Goal: Browse casually

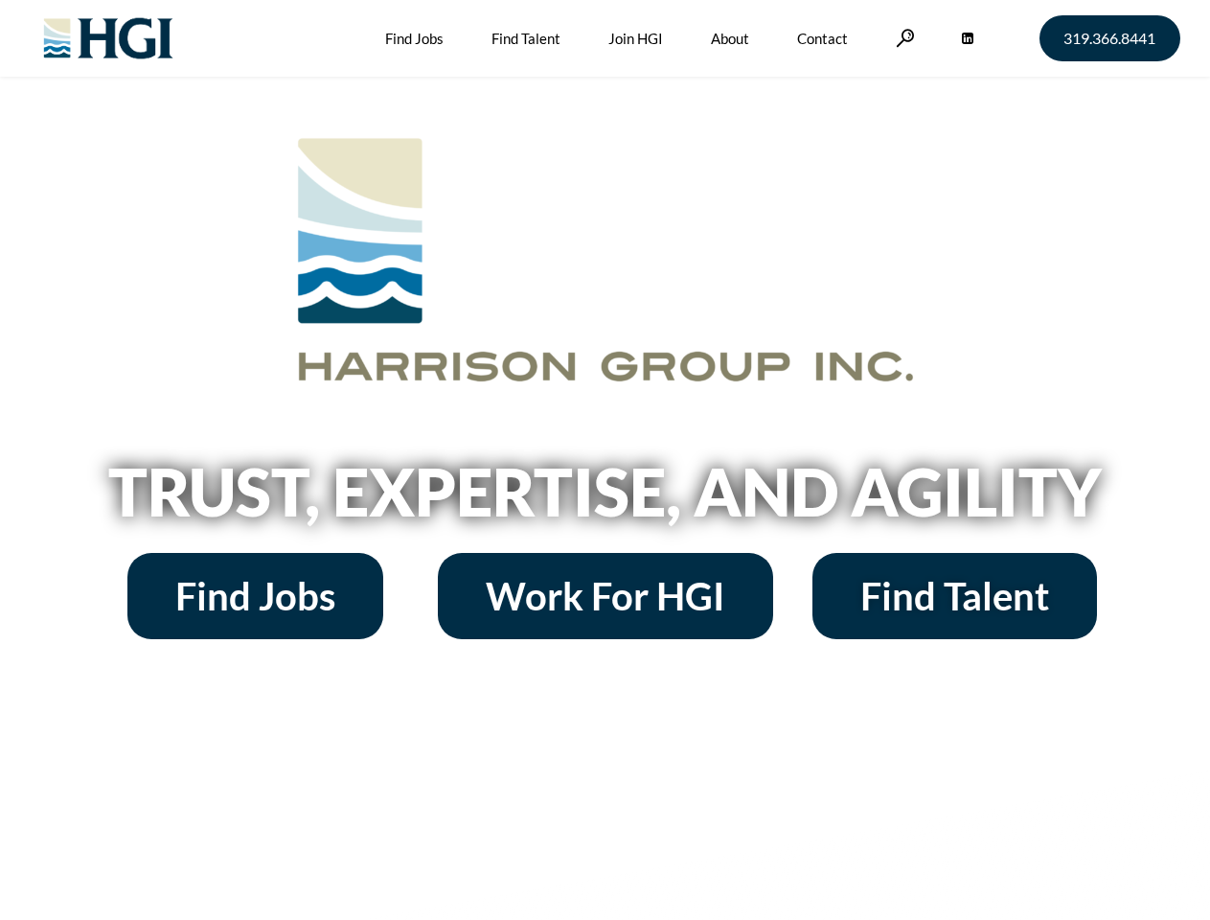
click at [604, 460] on h2 "Trust, Expertise, and Agility" at bounding box center [605, 491] width 1092 height 65
click at [902, 37] on link at bounding box center [905, 38] width 19 height 18
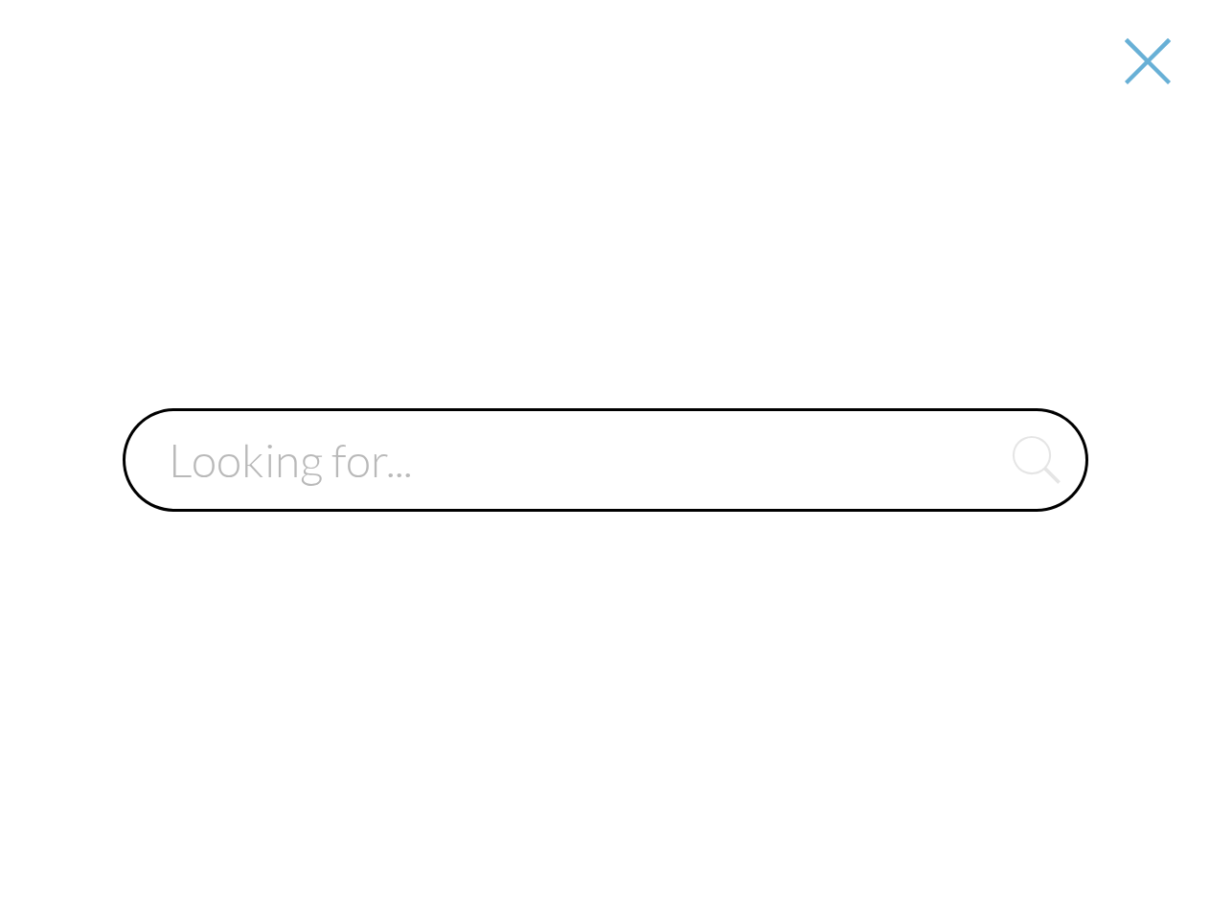
click at [604, 498] on div at bounding box center [605, 460] width 1207 height 920
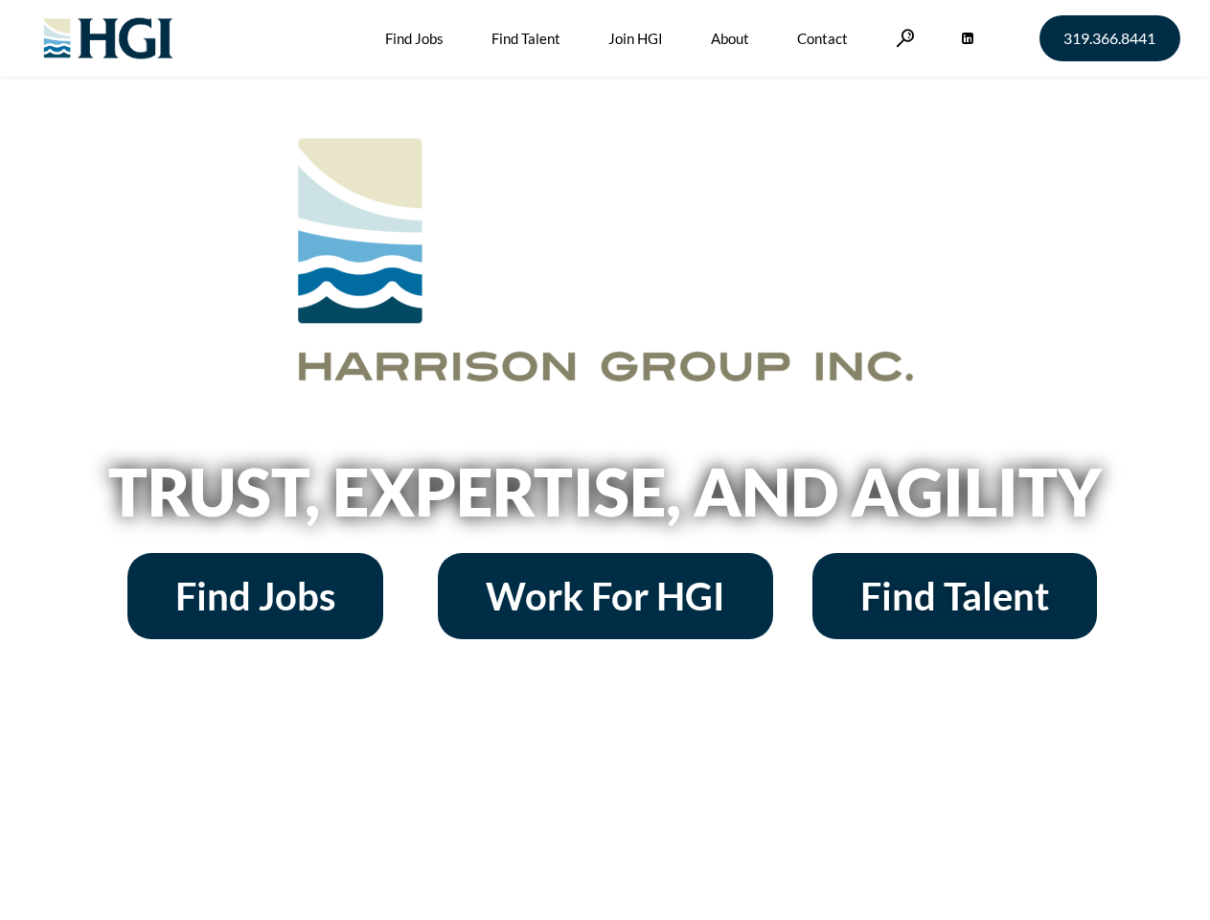
click at [604, 460] on h2 "Trust, Expertise, and Agility" at bounding box center [605, 491] width 1092 height 65
click at [902, 37] on link at bounding box center [905, 38] width 19 height 18
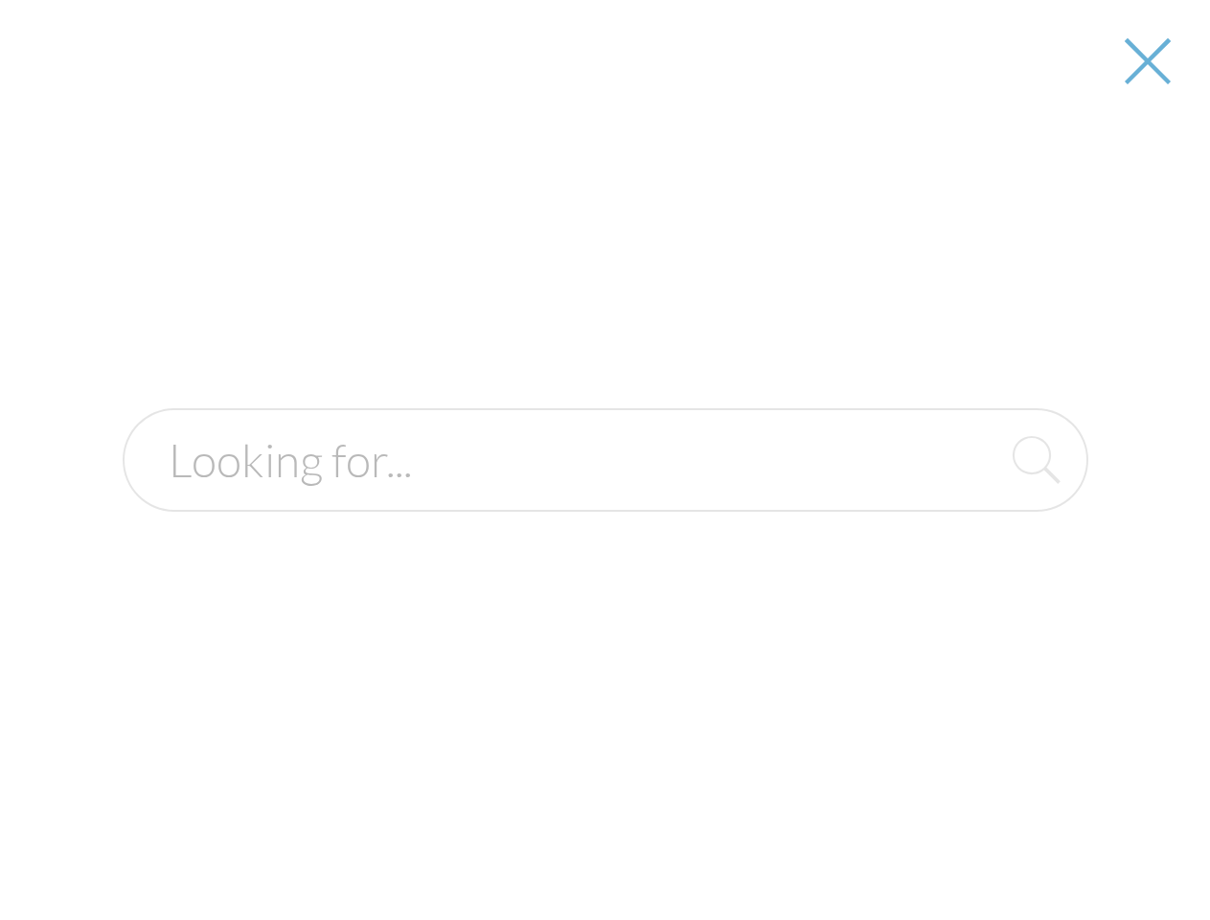
click at [604, 498] on h2 "Trust, Expertise, and Agility" at bounding box center [605, 491] width 1092 height 65
